Goal: Communication & Community: Connect with others

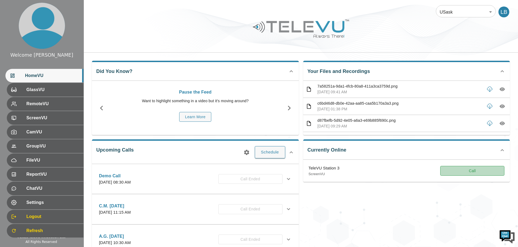
click at [474, 171] on button "Call" at bounding box center [472, 171] width 64 height 10
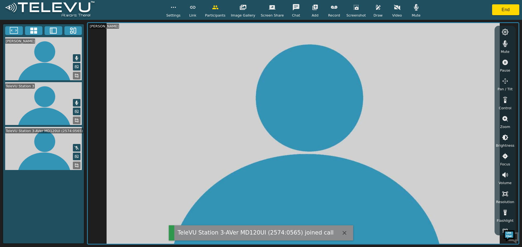
click at [65, 136] on video at bounding box center [43, 148] width 81 height 43
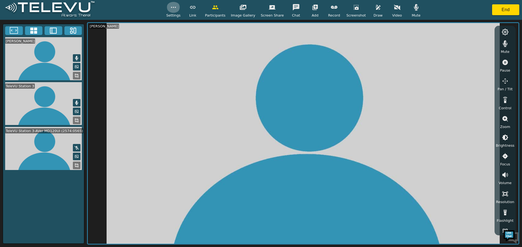
click at [176, 10] on icon "button" at bounding box center [173, 7] width 7 height 7
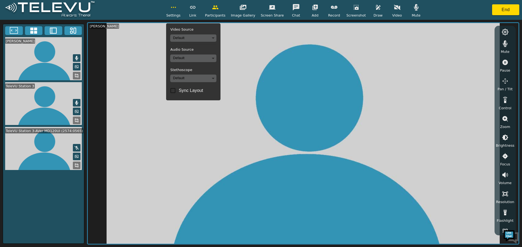
click at [178, 90] on input "Sync Layout" at bounding box center [172, 90] width 11 height 11
checkbox input "true"
click at [197, 114] on video at bounding box center [303, 133] width 430 height 221
click at [174, 8] on circle "button" at bounding box center [173, 7] width 1 height 1
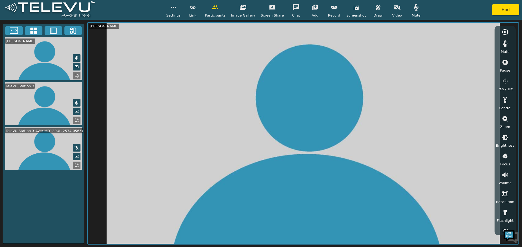
click at [76, 164] on icon at bounding box center [76, 166] width 4 height 4
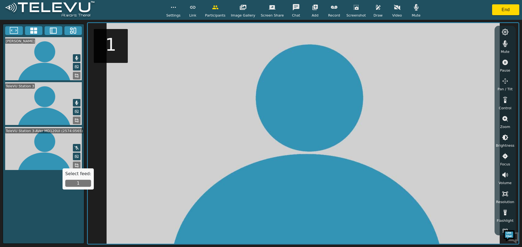
click at [77, 183] on button "1" at bounding box center [78, 183] width 26 height 7
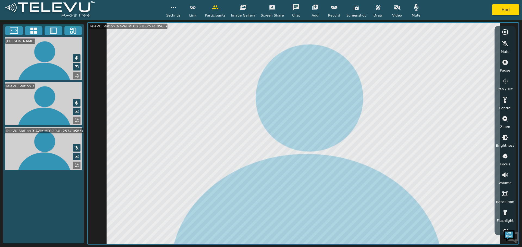
click at [502, 79] on icon "button" at bounding box center [504, 81] width 7 height 7
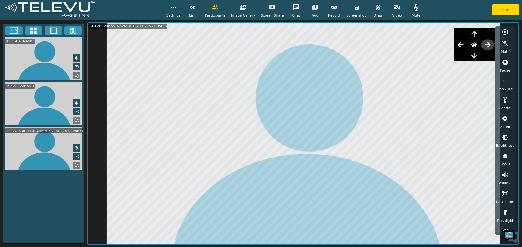
click at [491, 47] on icon "button" at bounding box center [487, 45] width 7 height 7
click at [475, 56] on icon "button" at bounding box center [474, 55] width 7 height 7
click at [476, 33] on icon "button" at bounding box center [473, 34] width 5 height 6
click at [507, 122] on icon "button" at bounding box center [504, 119] width 7 height 7
click at [505, 148] on icon "button" at bounding box center [504, 148] width 7 height 7
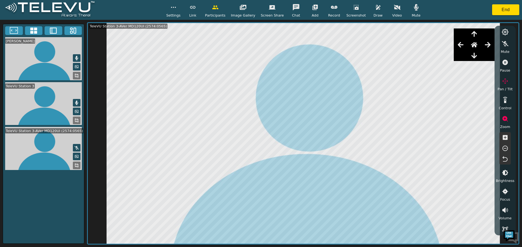
click at [505, 148] on icon "button" at bounding box center [504, 148] width 7 height 7
drag, startPoint x: 505, startPoint y: 148, endPoint x: 500, endPoint y: 98, distance: 49.9
click at [505, 148] on icon "button" at bounding box center [504, 148] width 7 height 7
click at [459, 43] on icon "button" at bounding box center [460, 45] width 7 height 7
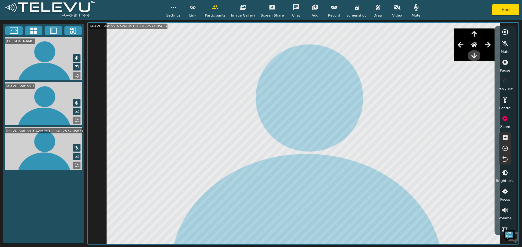
click at [476, 57] on icon "button" at bounding box center [473, 56] width 5 height 6
click at [476, 56] on icon "button" at bounding box center [473, 56] width 5 height 6
click at [489, 43] on icon "button" at bounding box center [487, 44] width 6 height 5
click at [509, 5] on button "End" at bounding box center [505, 9] width 27 height 11
